Goal: Information Seeking & Learning: Learn about a topic

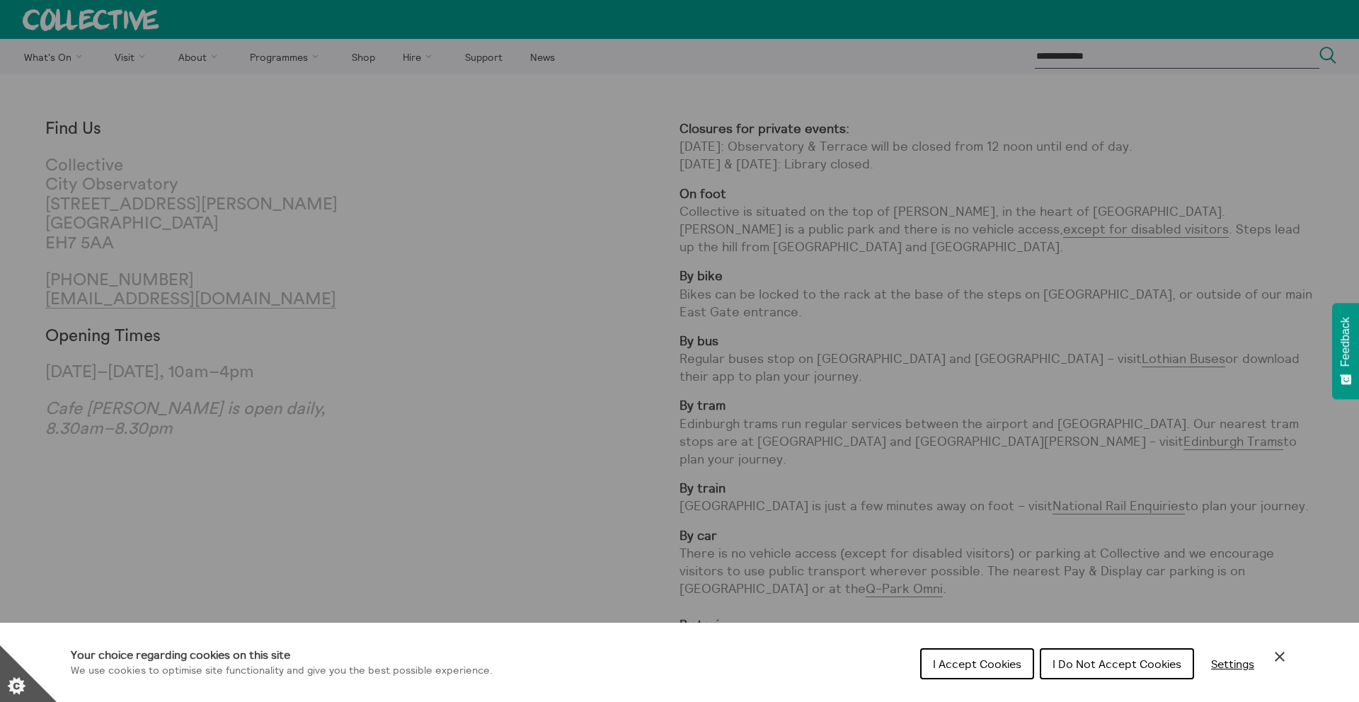
click at [1085, 667] on span "I Do Not Accept Cookies" at bounding box center [1116, 664] width 129 height 14
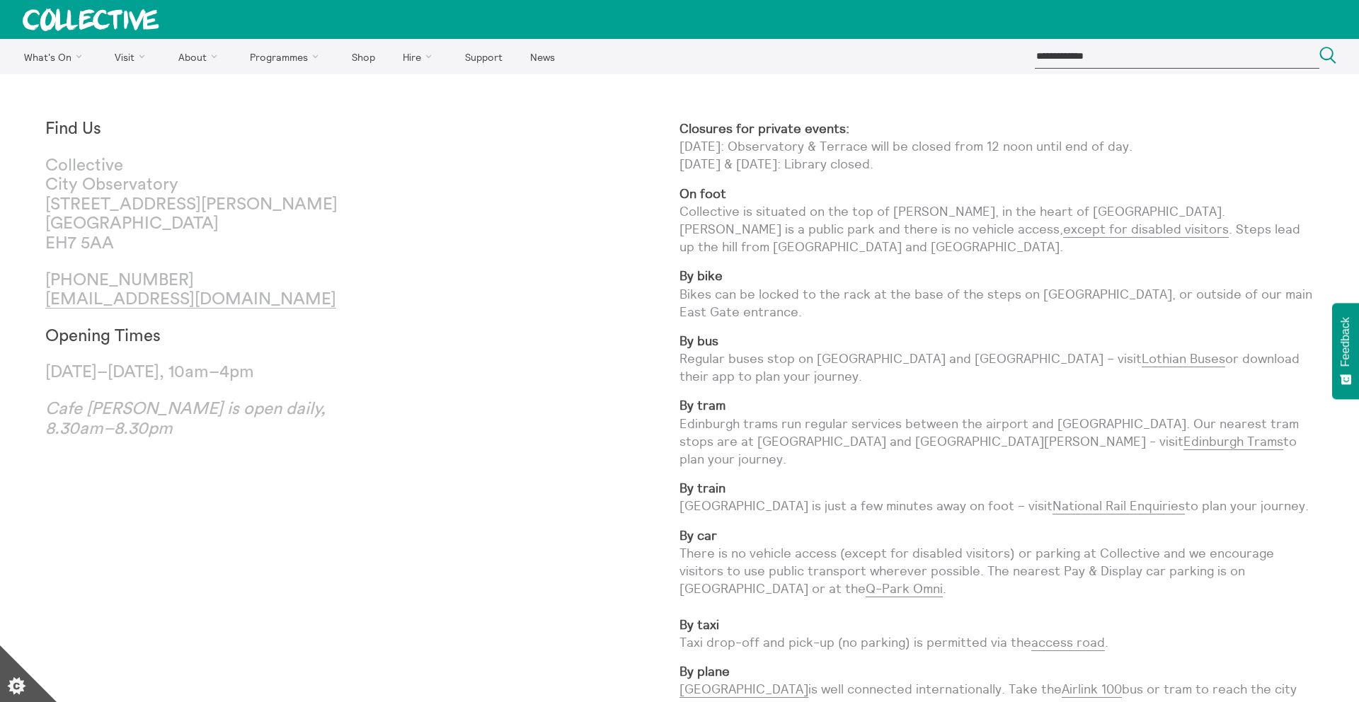
scroll to position [32, 0]
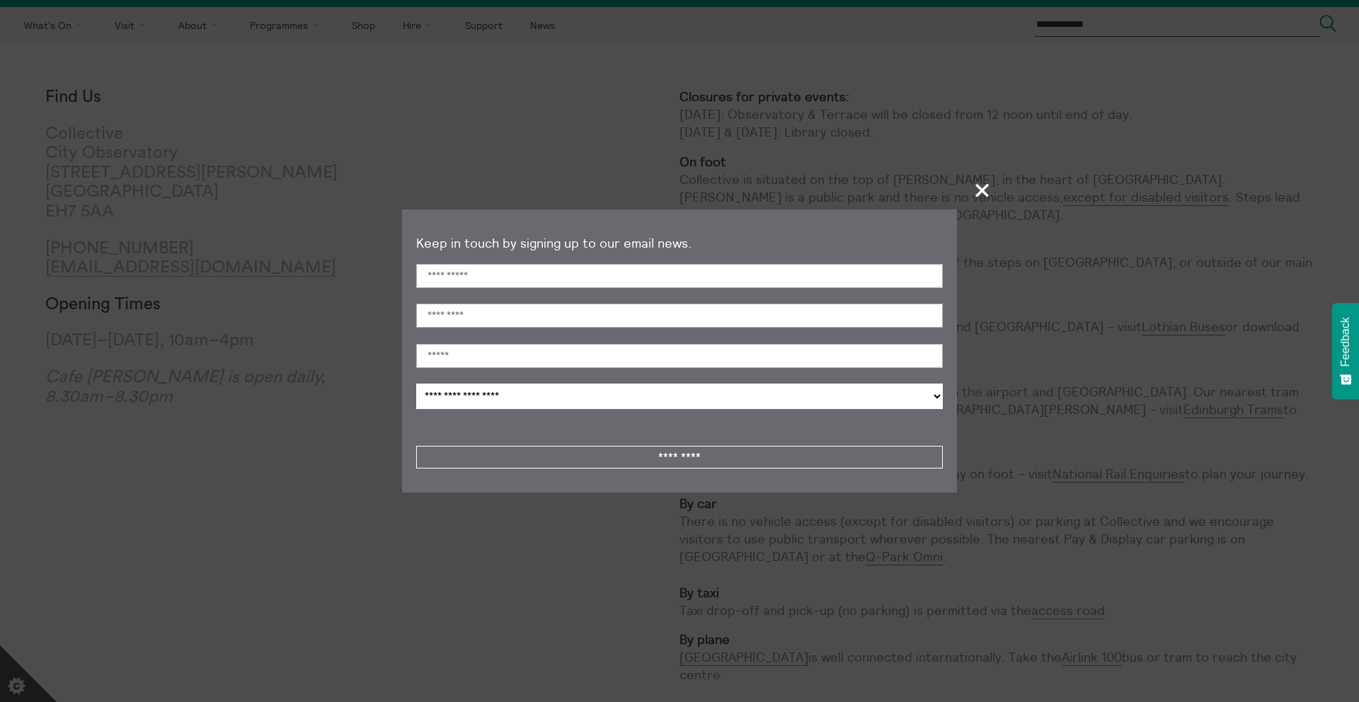
click at [981, 193] on span "+" at bounding box center [983, 190] width 42 height 42
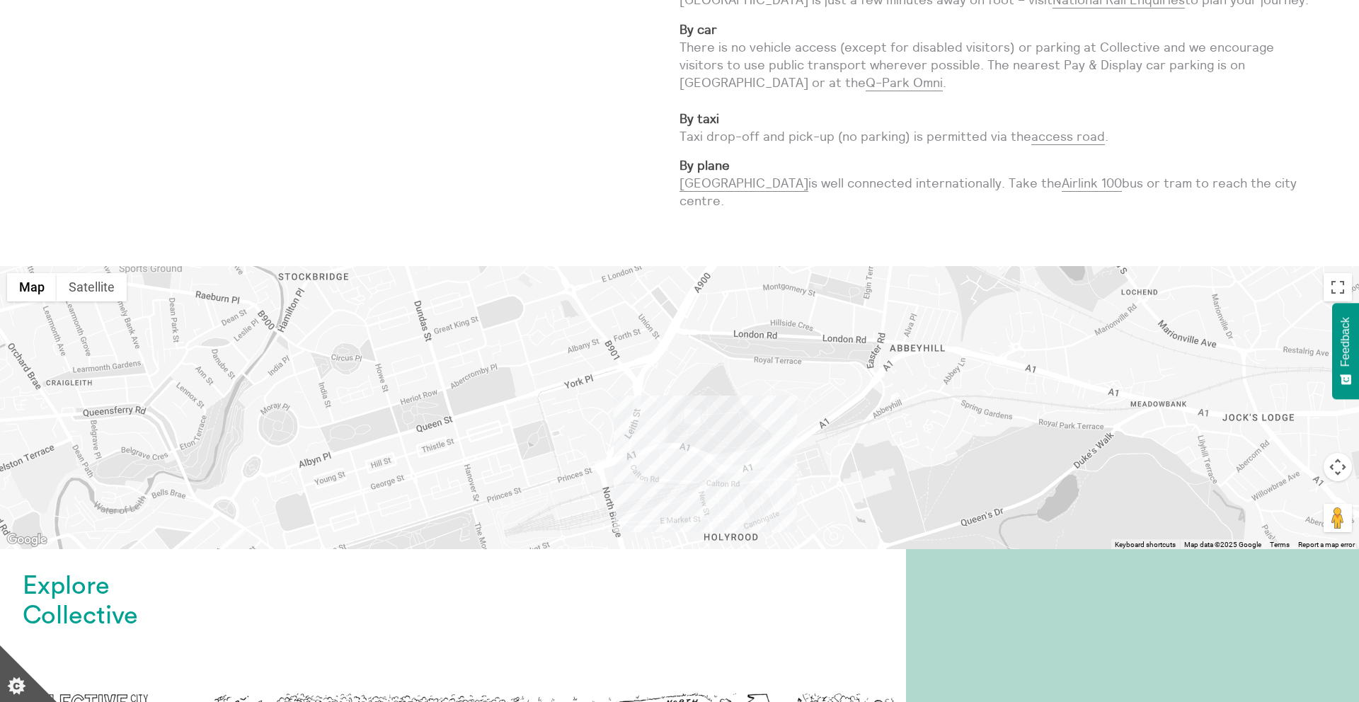
scroll to position [0, 0]
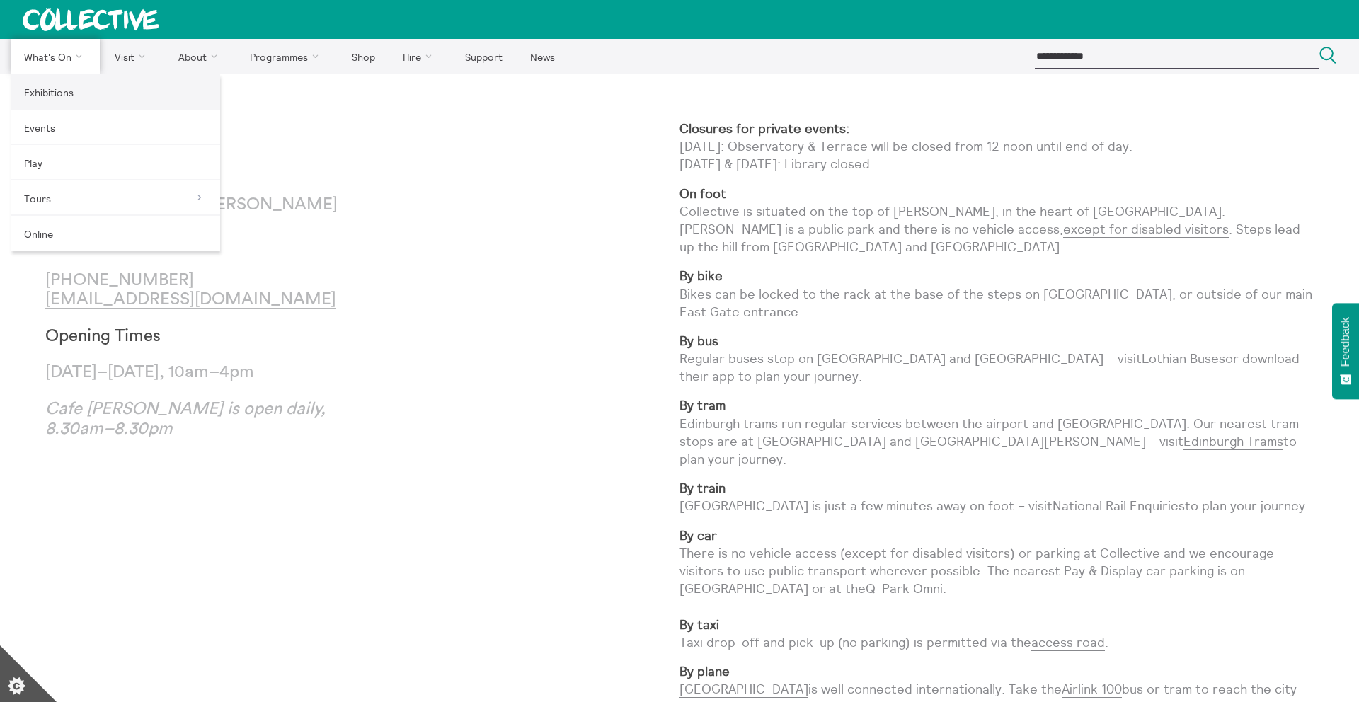
click at [51, 89] on link "Exhibitions" at bounding box center [115, 91] width 209 height 35
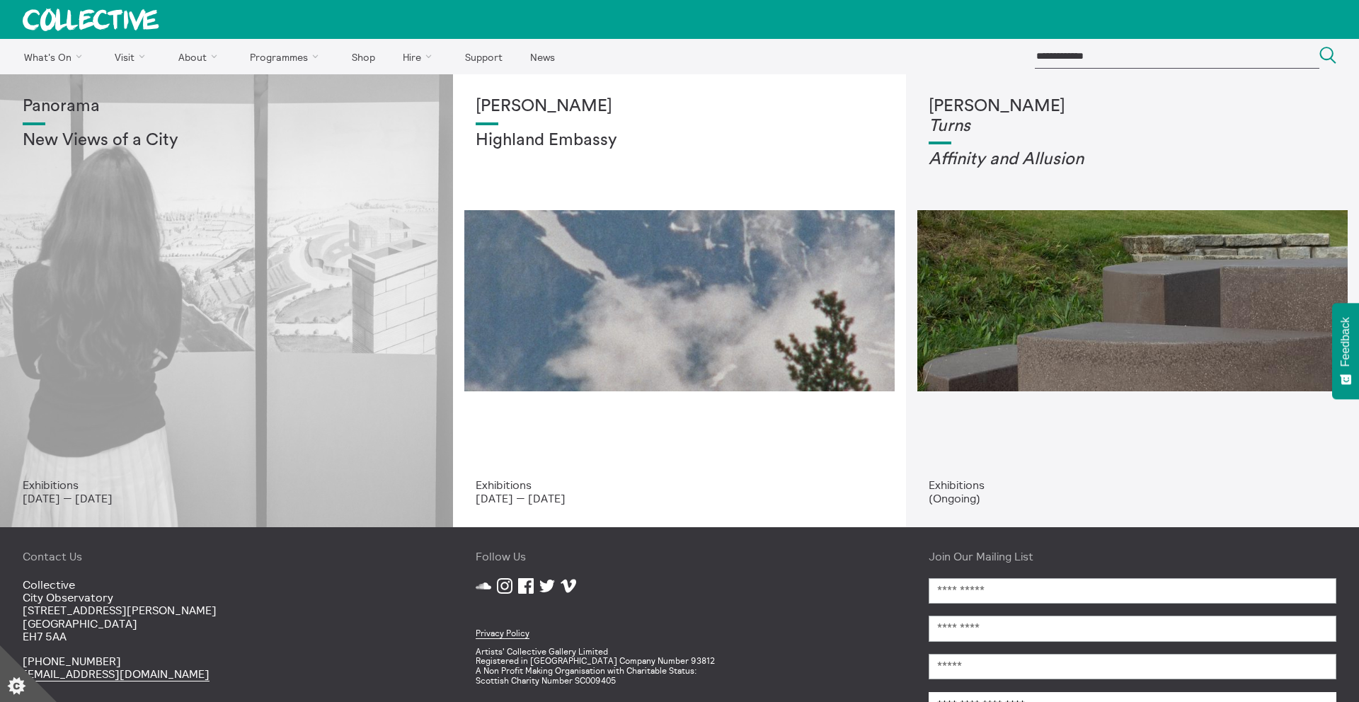
click at [321, 341] on div "Panorama New Views of a City" at bounding box center [227, 287] width 408 height 381
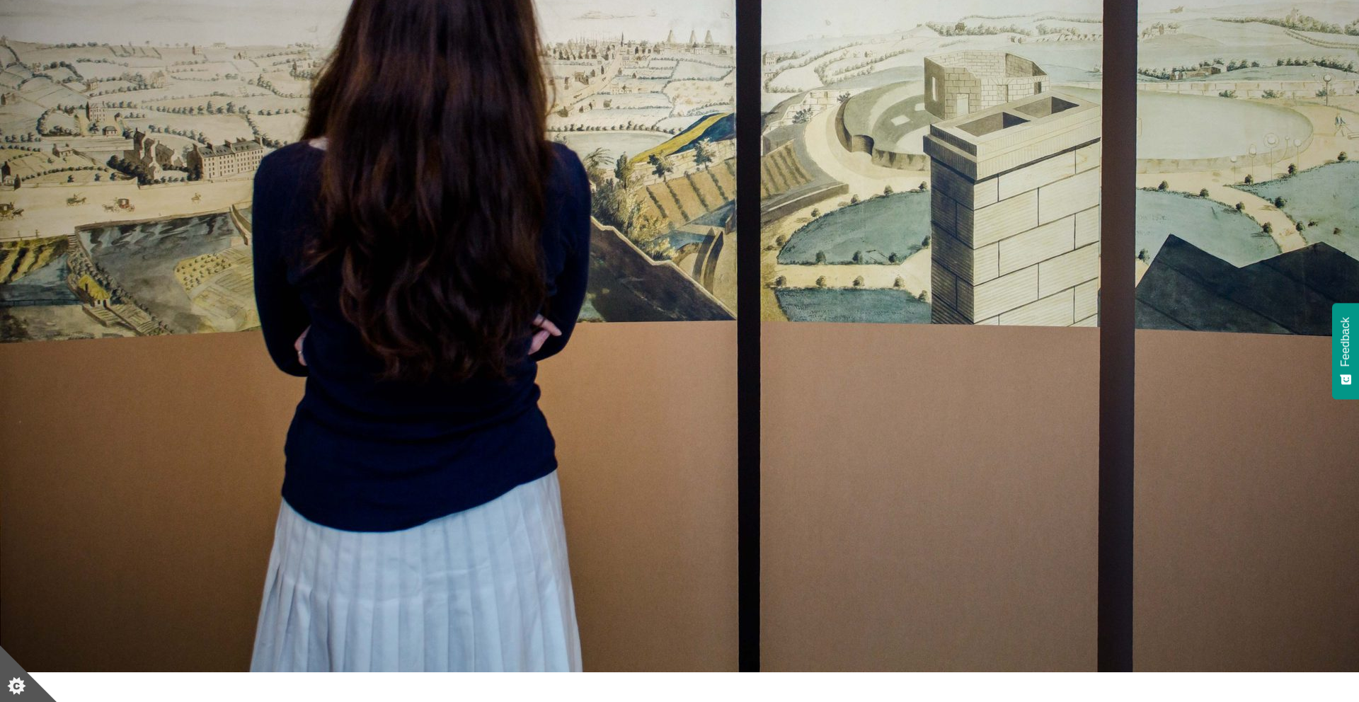
scroll to position [137, 0]
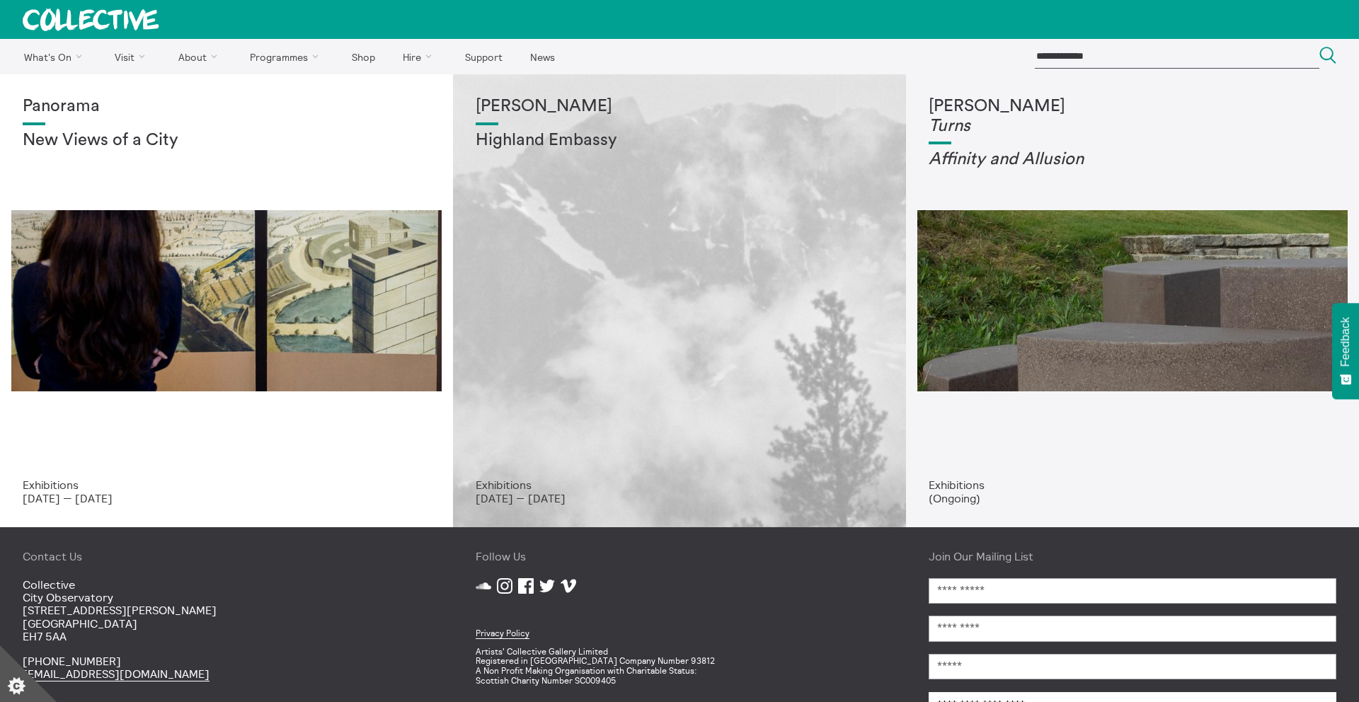
click at [643, 278] on div "Shen Xin Highland Embassy" at bounding box center [680, 287] width 408 height 381
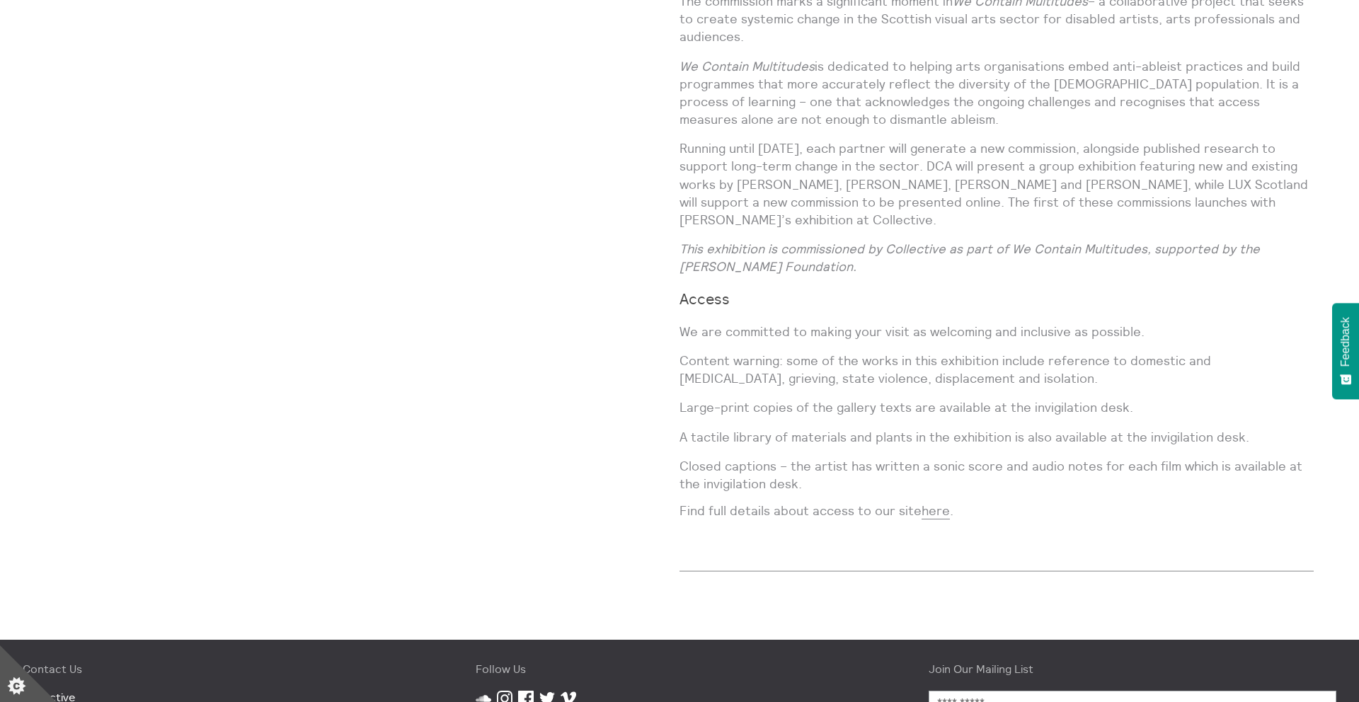
scroll to position [1616, 0]
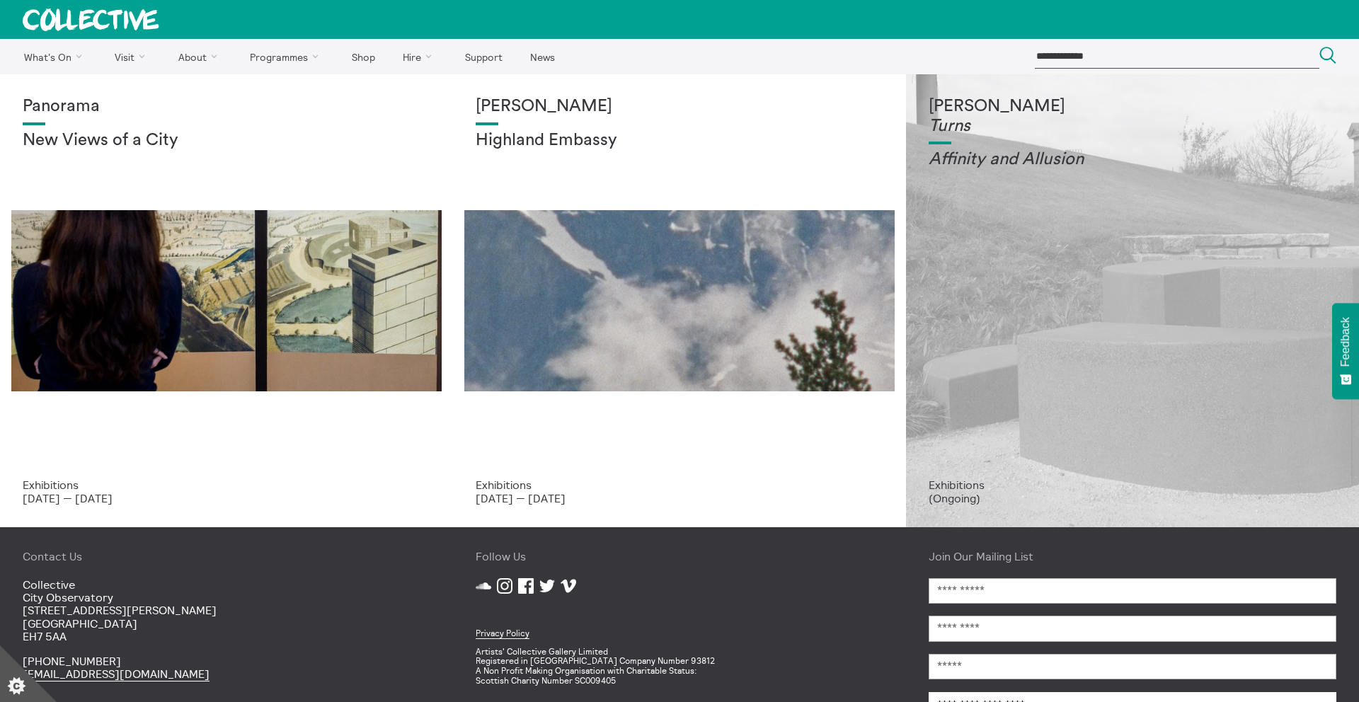
click at [1099, 296] on div "Tessa Lynch Turns Affinity and Allusi on" at bounding box center [1133, 287] width 408 height 381
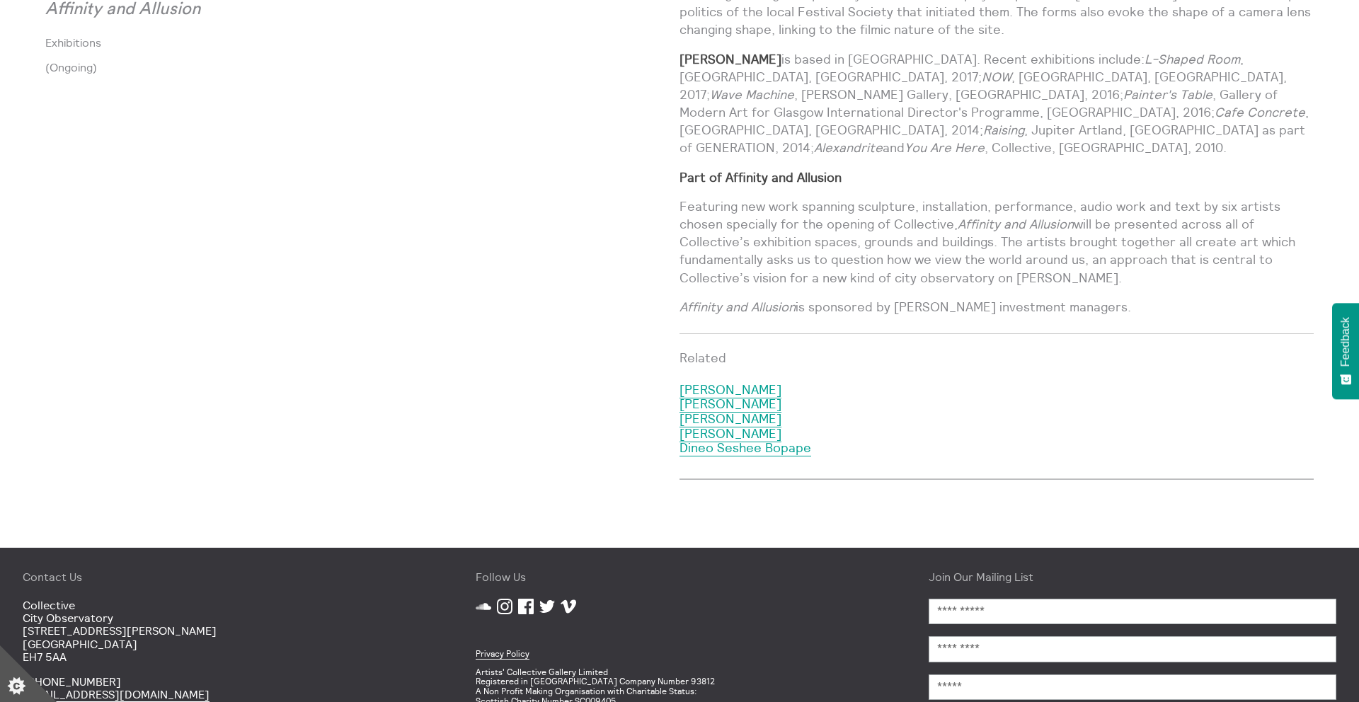
scroll to position [1062, 0]
